Goal: Information Seeking & Learning: Learn about a topic

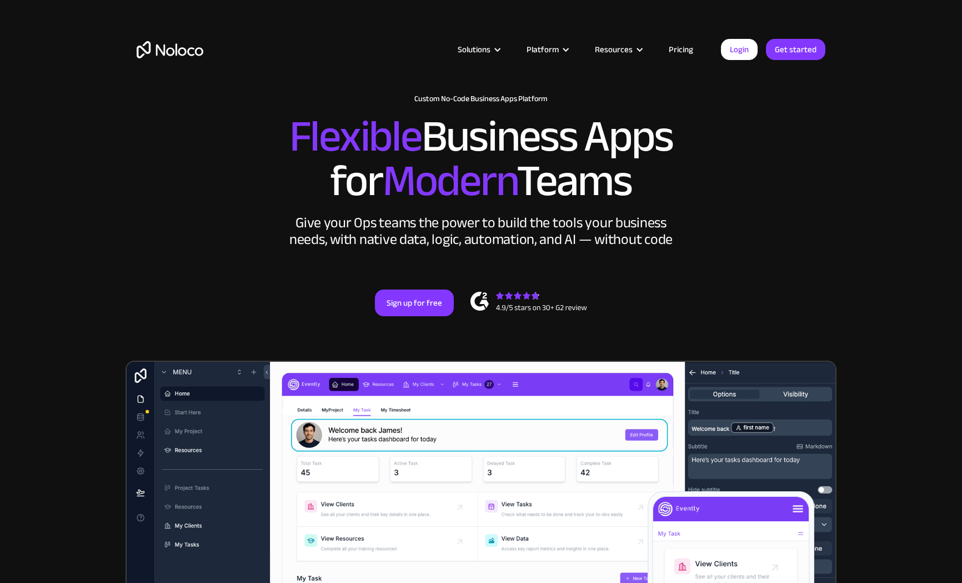
click at [684, 47] on link "Pricing" at bounding box center [681, 49] width 52 height 14
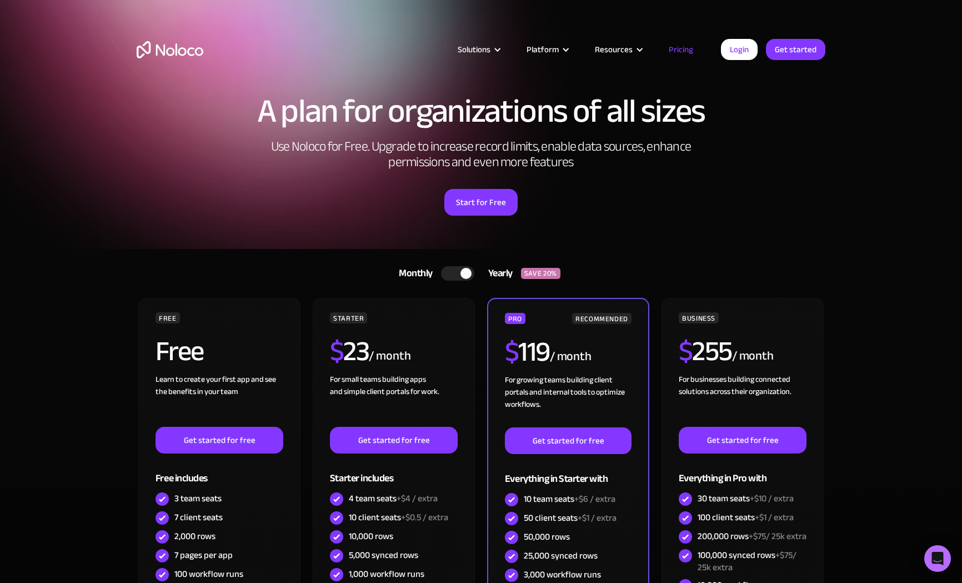
click at [461, 271] on div at bounding box center [457, 273] width 33 height 14
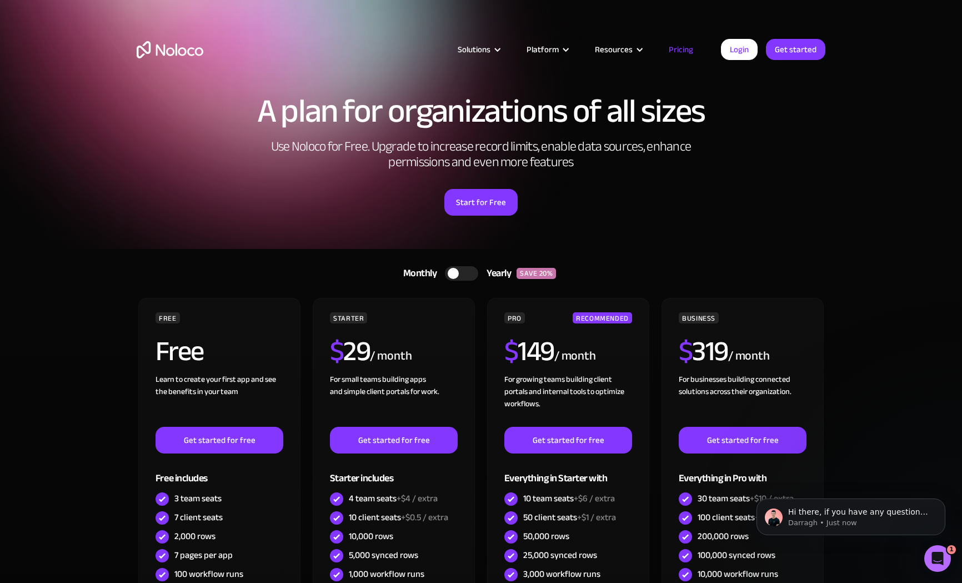
click at [189, 45] on img "home" at bounding box center [170, 49] width 67 height 17
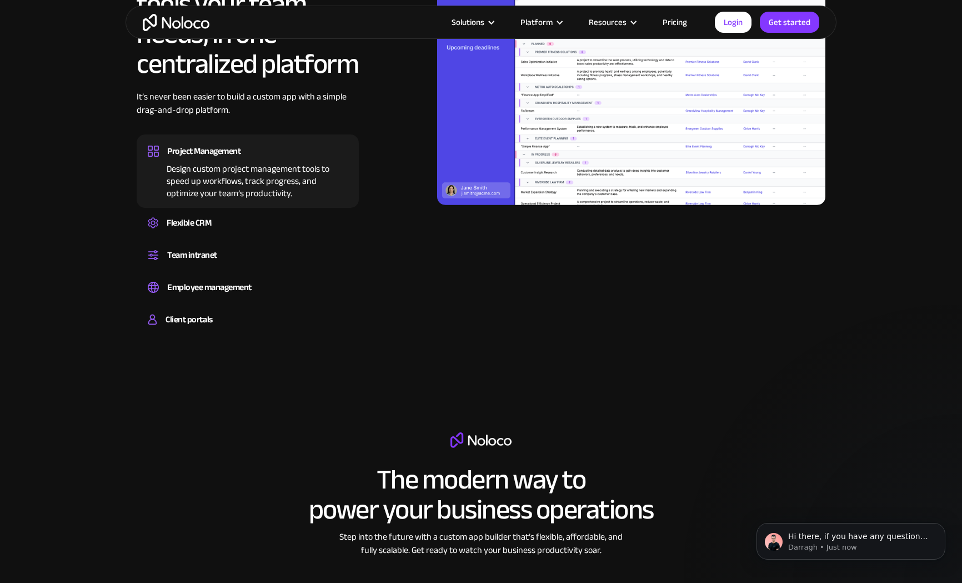
scroll to position [1117, 0]
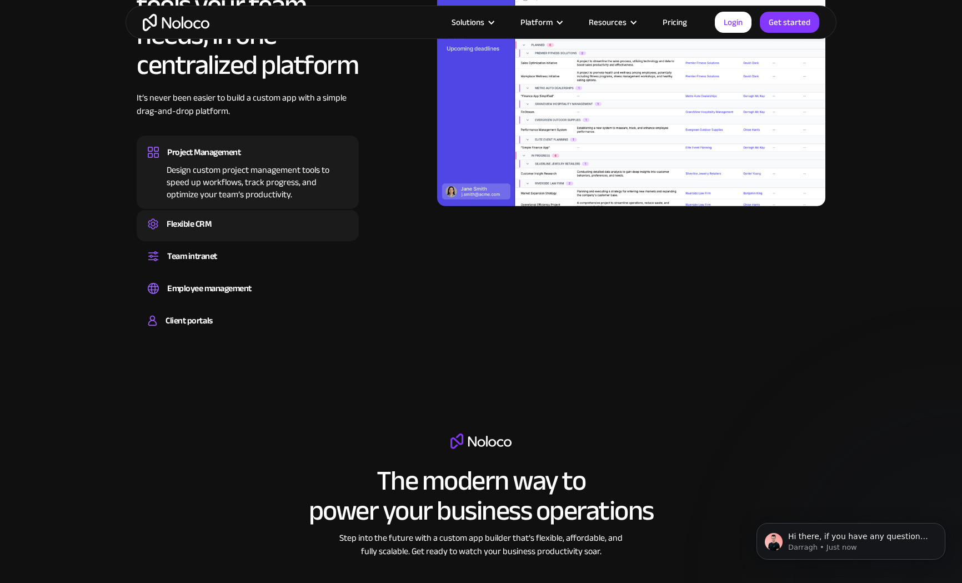
click at [202, 238] on div "Flexible CRM Create a custom CRM that you can adapt to your business’s needs, c…" at bounding box center [248, 225] width 222 height 31
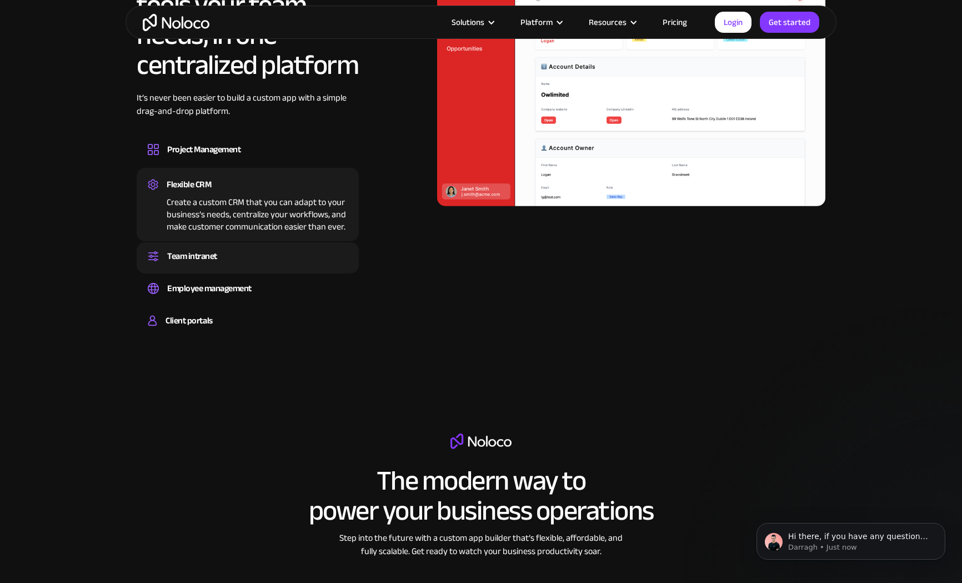
click at [201, 258] on div "Team intranet" at bounding box center [192, 256] width 50 height 17
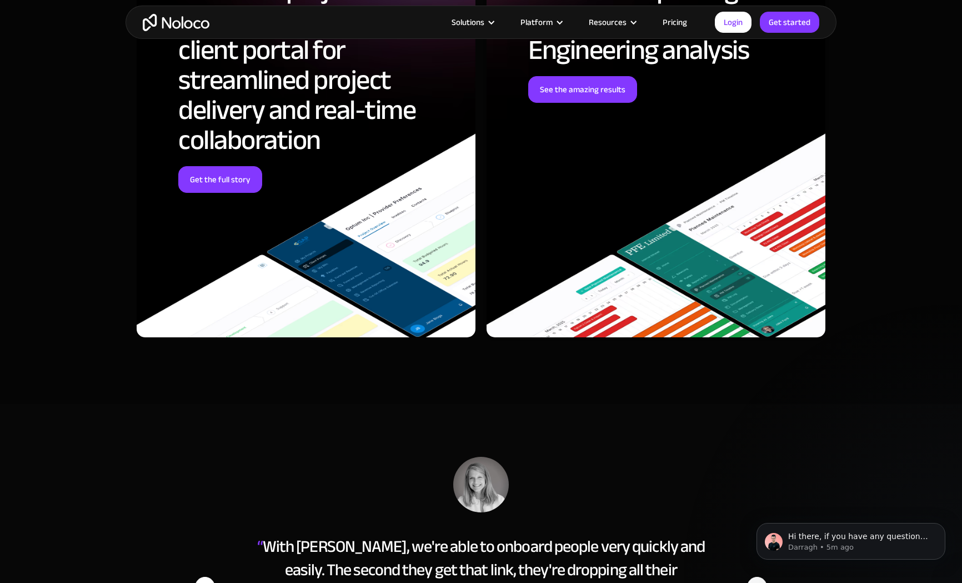
scroll to position [4383, 0]
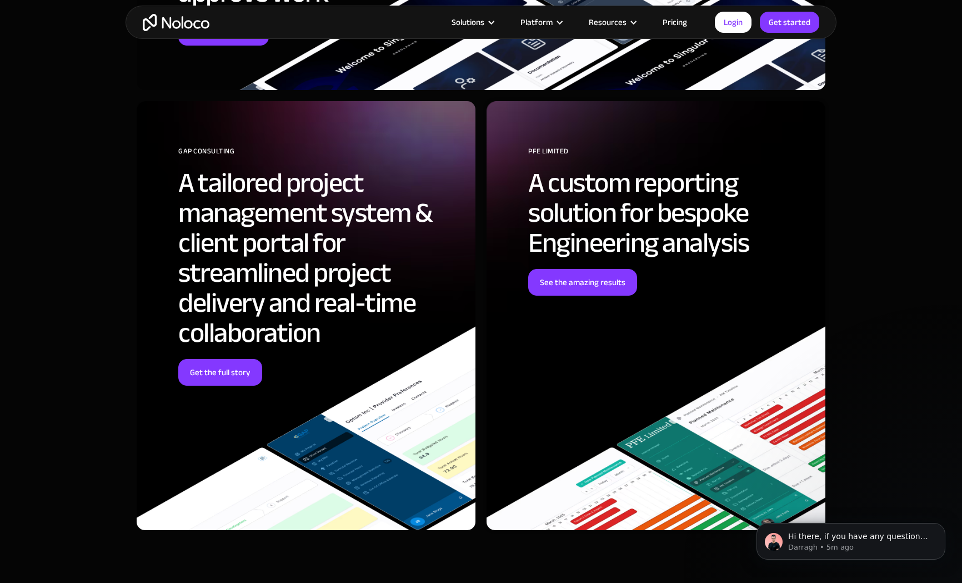
click at [671, 25] on link "Pricing" at bounding box center [675, 22] width 52 height 14
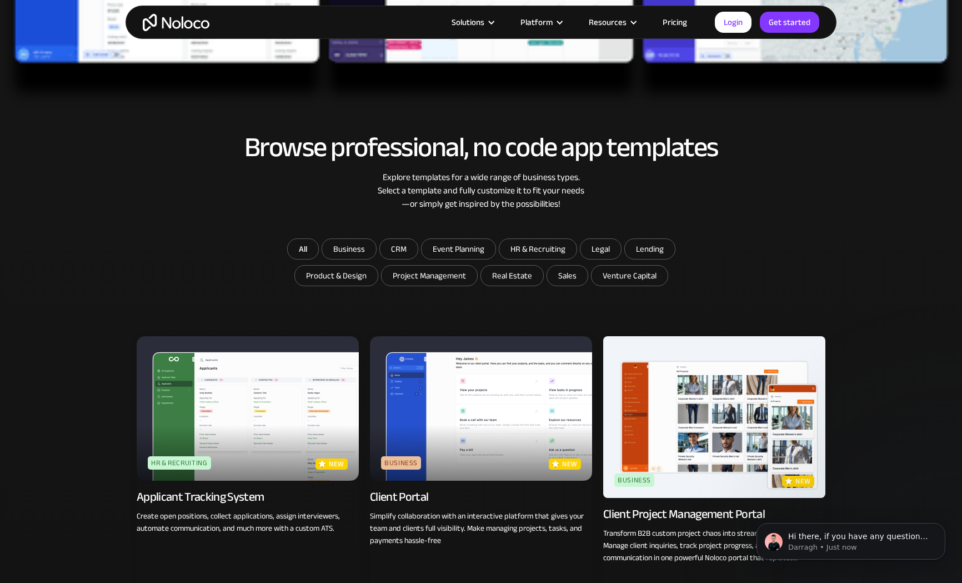
scroll to position [522, 0]
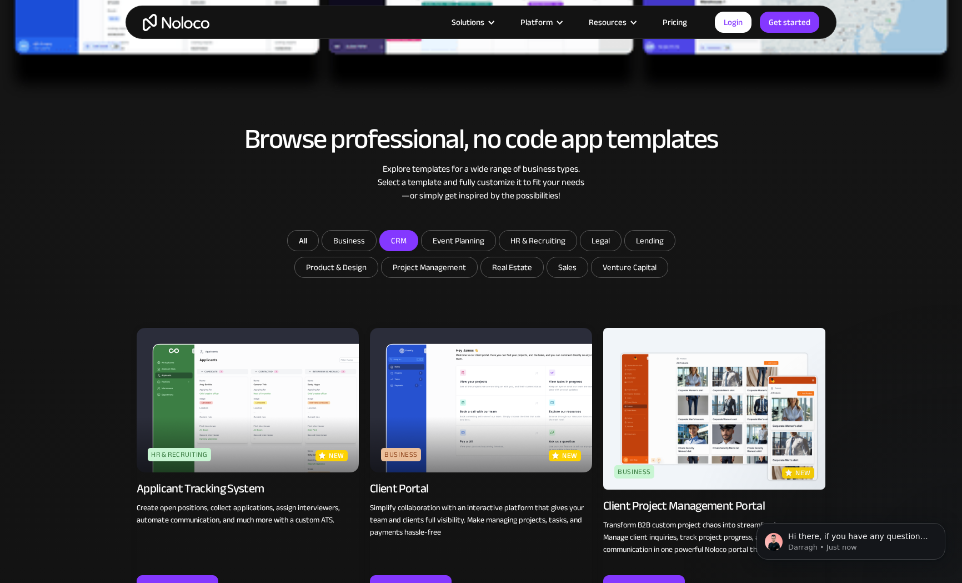
click at [385, 236] on input "CRM" at bounding box center [399, 241] width 38 height 20
checkbox input "true"
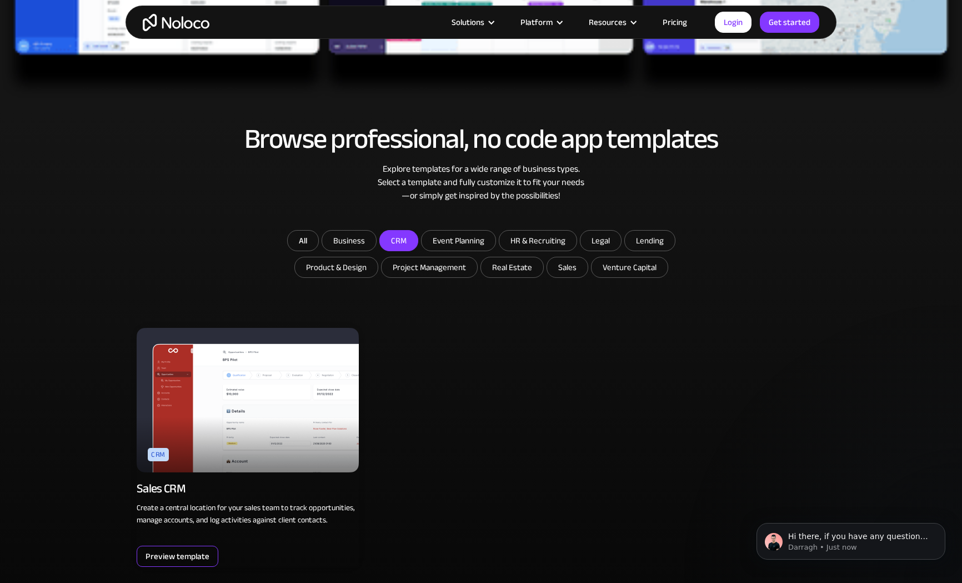
click at [152, 553] on div "Preview template" at bounding box center [178, 556] width 64 height 14
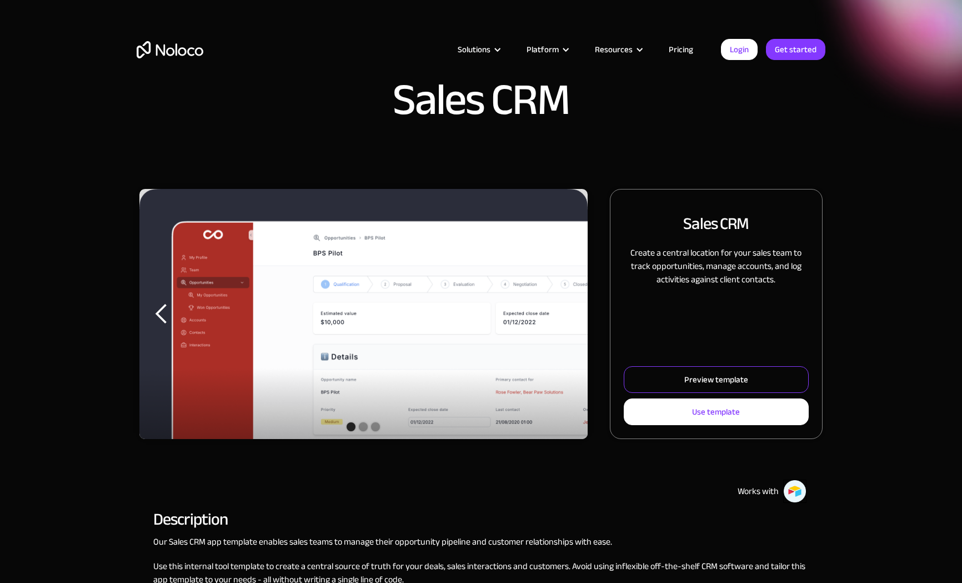
click at [638, 380] on link "Preview template" at bounding box center [716, 379] width 185 height 27
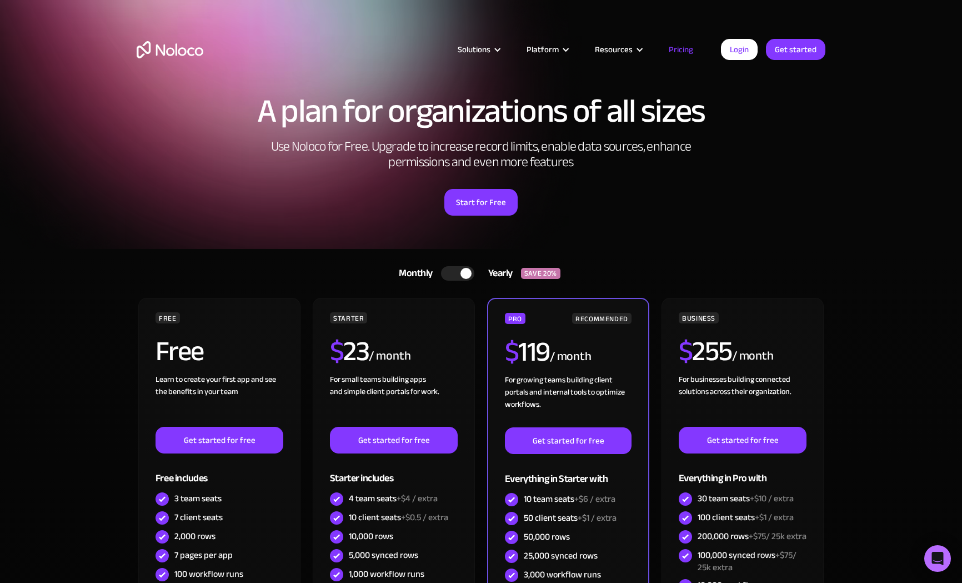
click at [445, 268] on div at bounding box center [457, 273] width 33 height 14
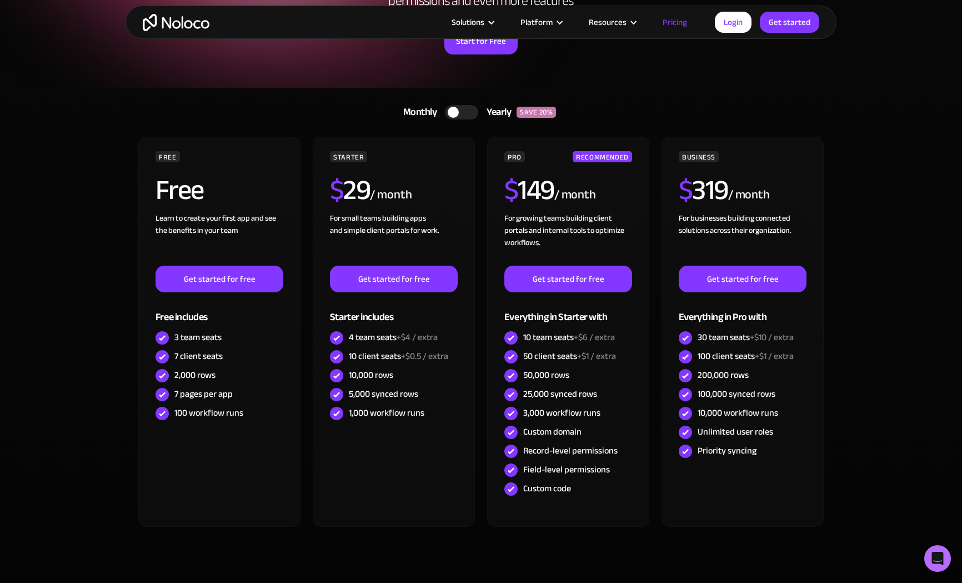
scroll to position [218, 0]
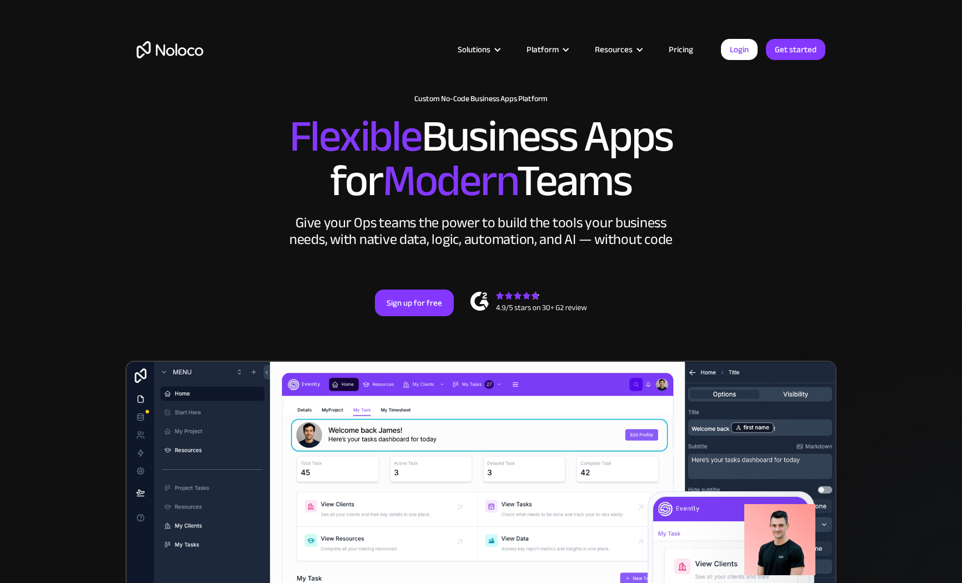
click at [675, 49] on link "Pricing" at bounding box center [681, 49] width 52 height 14
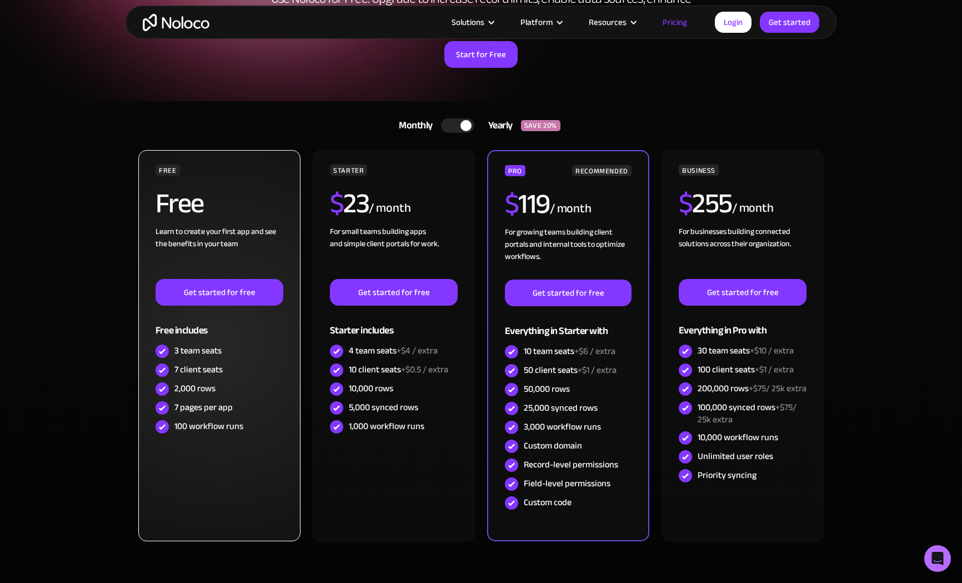
scroll to position [126, 0]
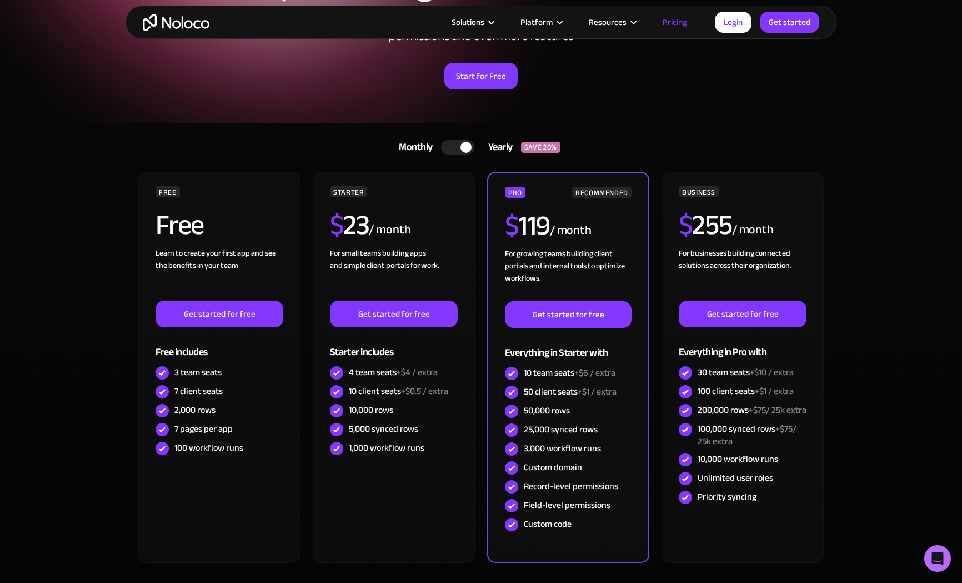
click at [447, 154] on link "Monthly Yearly SAVE 20%" at bounding box center [481, 147] width 192 height 27
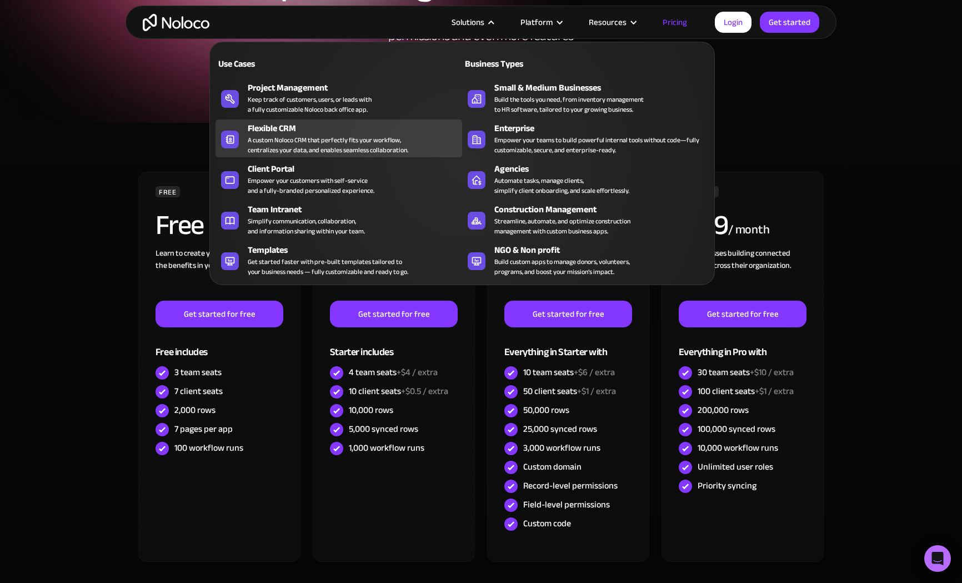
click at [318, 138] on div "A custom Noloco CRM that perfectly fits your workflow, centralizes your data, a…" at bounding box center [328, 145] width 161 height 20
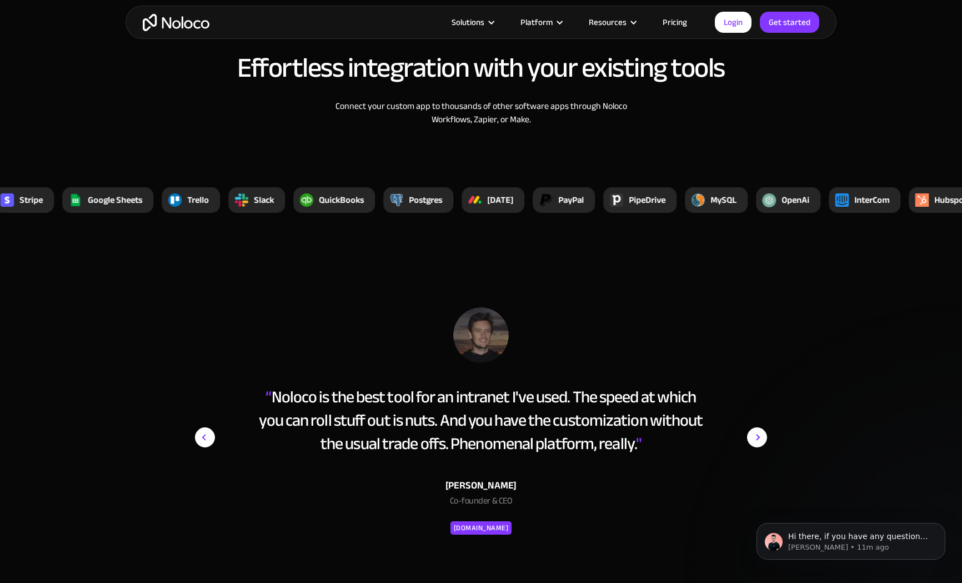
scroll to position [3735, 0]
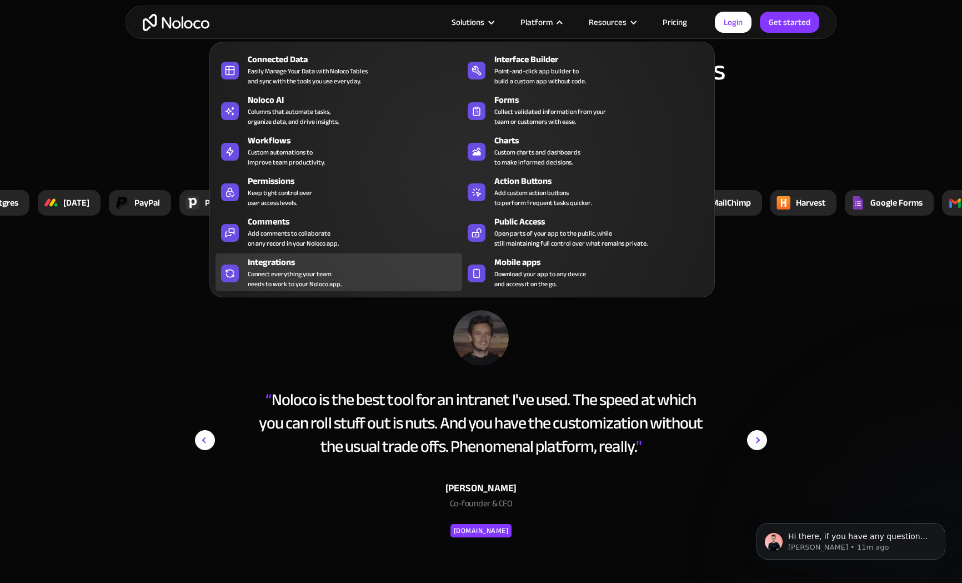
click at [268, 273] on div "Connect everything your team needs to work to your Noloco app." at bounding box center [295, 279] width 94 height 20
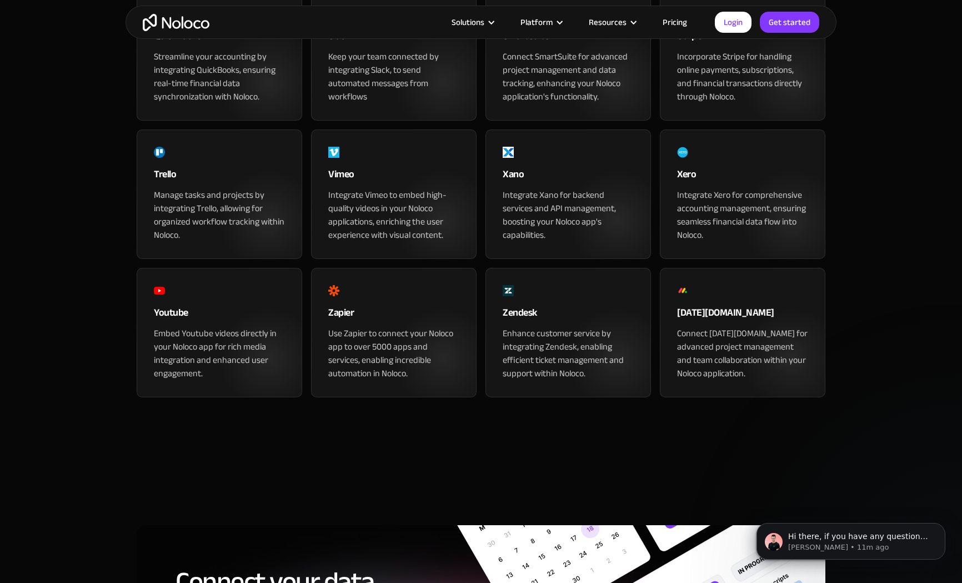
scroll to position [1194, 0]
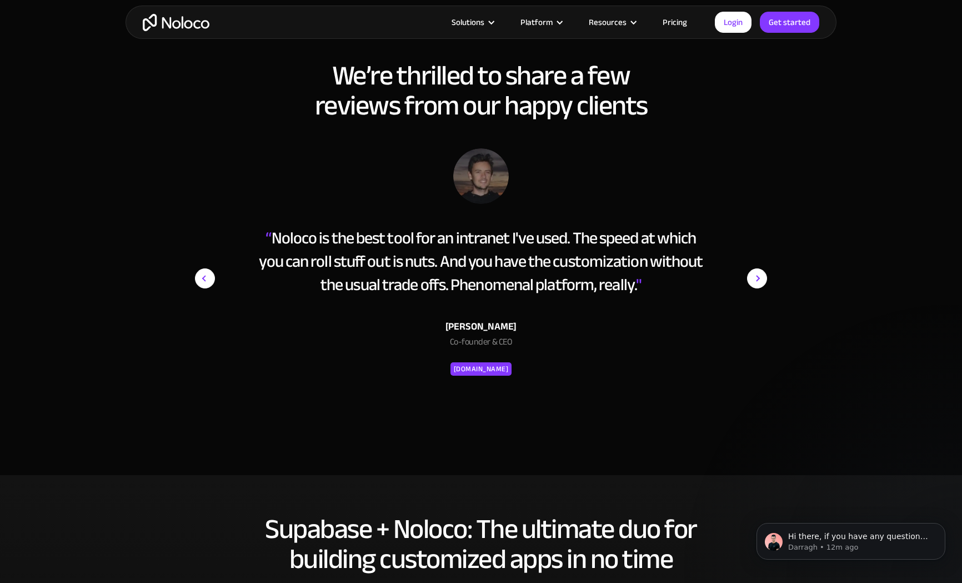
scroll to position [1774, 0]
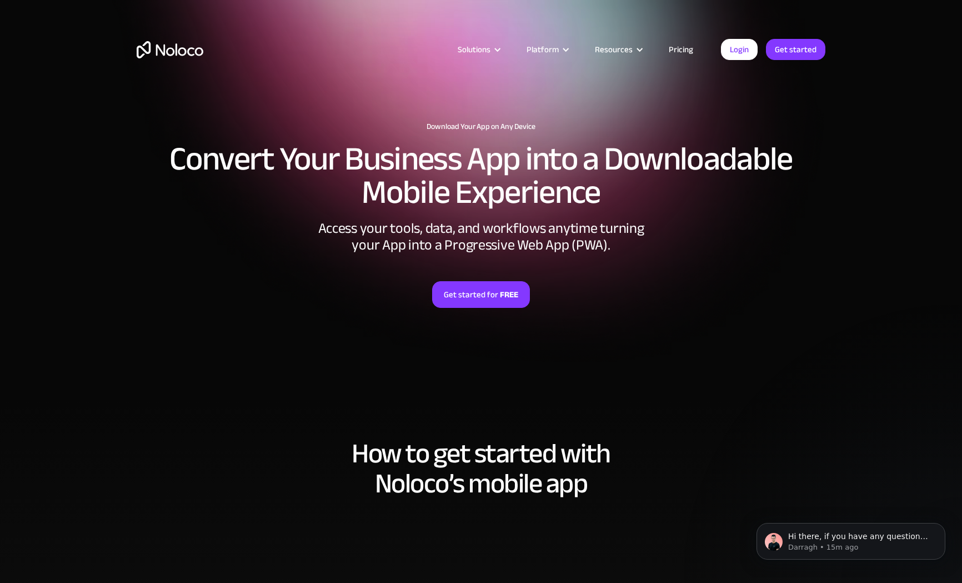
click at [673, 48] on link "Pricing" at bounding box center [681, 49] width 52 height 14
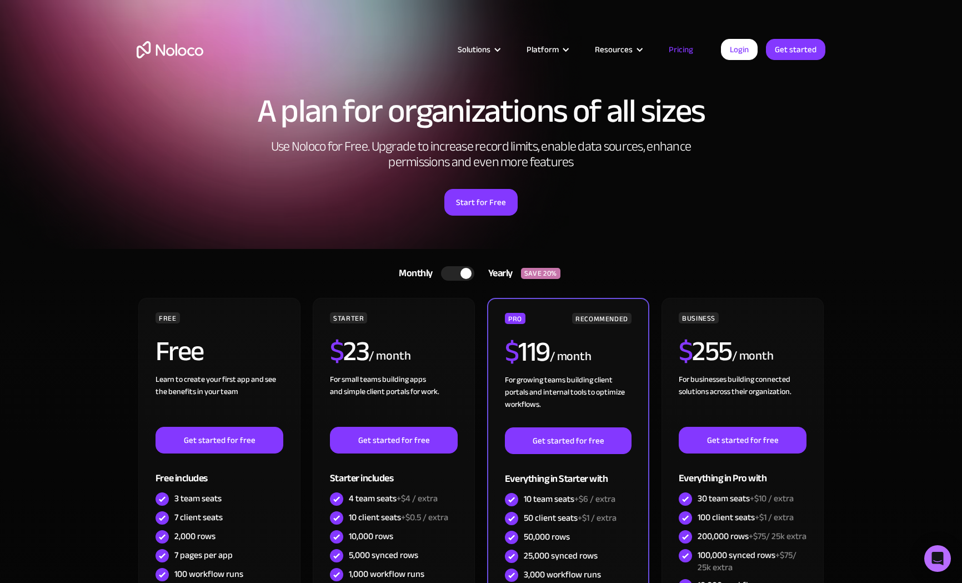
click at [453, 270] on div at bounding box center [457, 273] width 33 height 14
